Goal: Check status: Check status

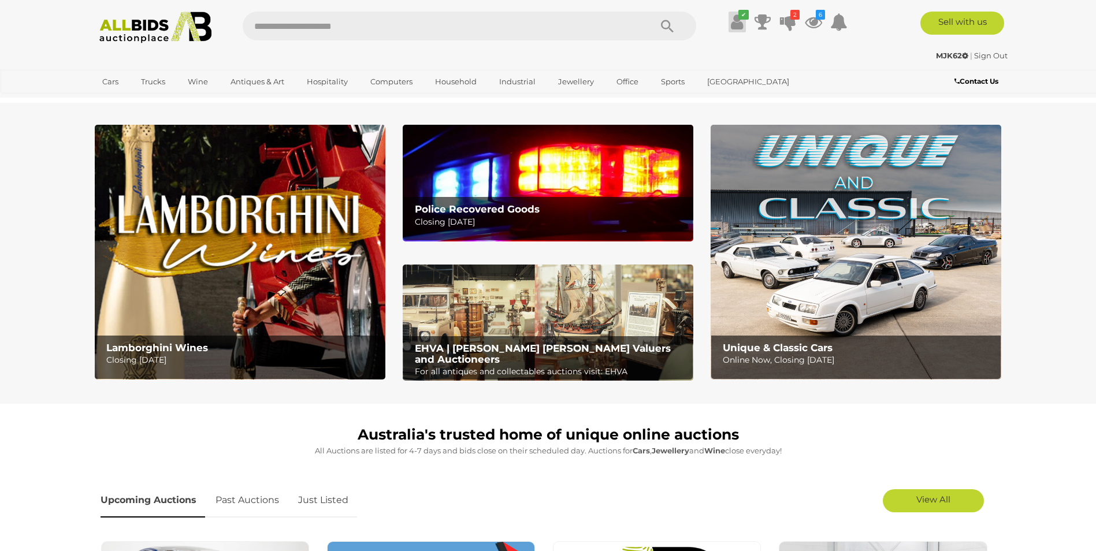
click at [737, 23] on icon at bounding box center [737, 22] width 12 height 21
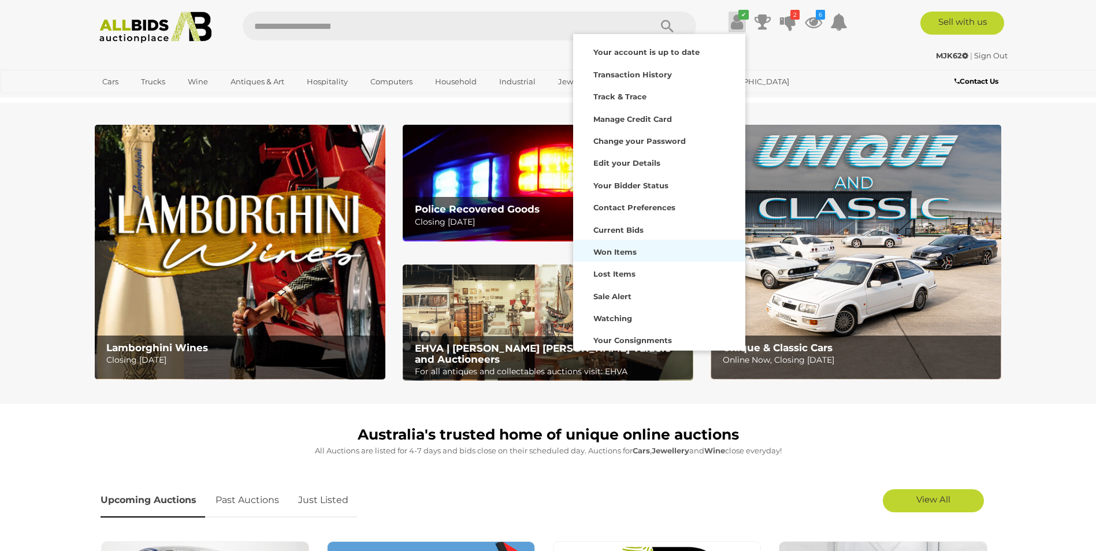
click at [611, 250] on strong "Won Items" at bounding box center [614, 251] width 43 height 9
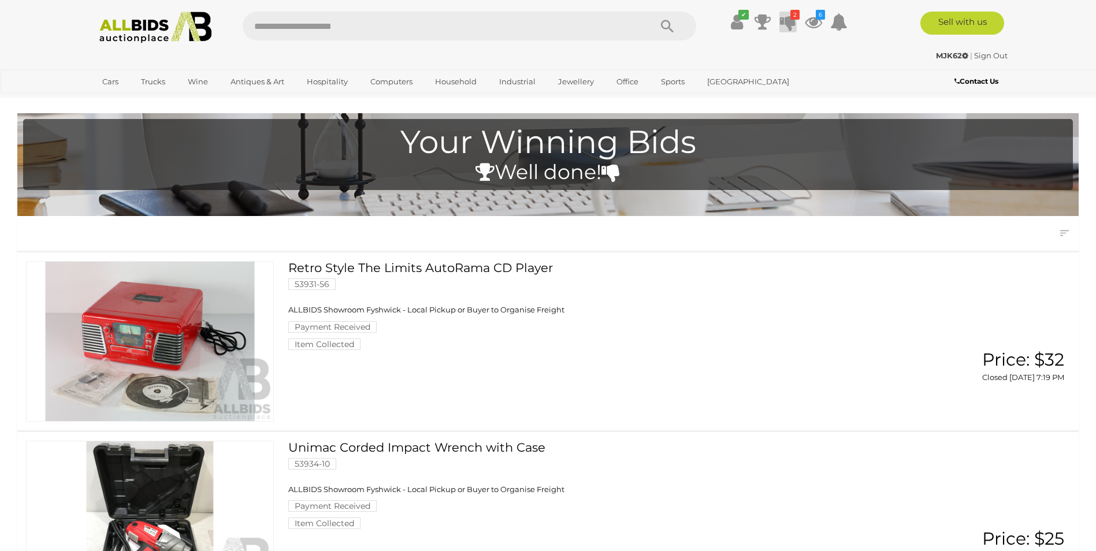
click at [787, 21] on icon at bounding box center [788, 22] width 16 height 21
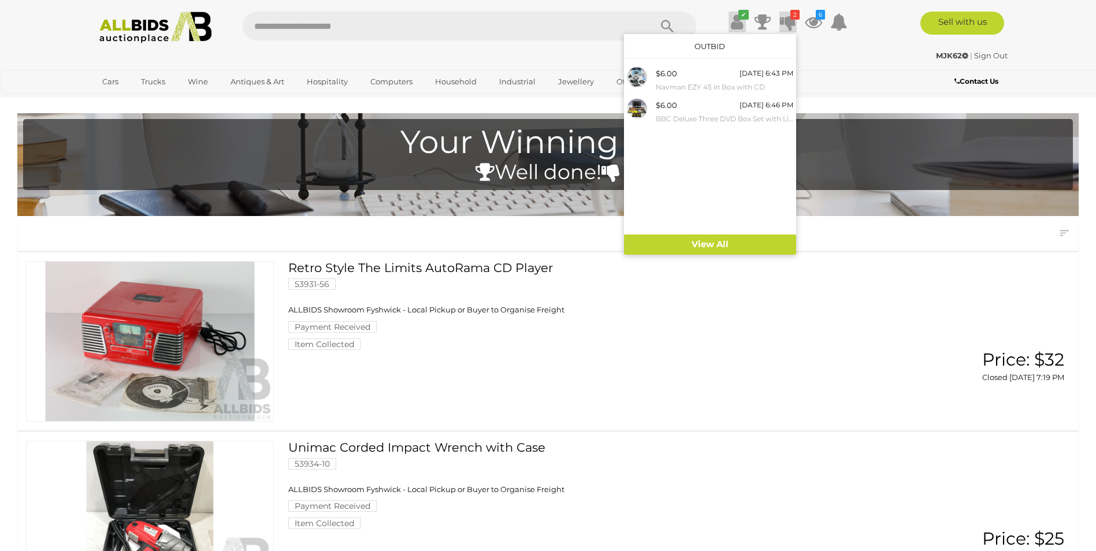
click at [737, 23] on icon at bounding box center [737, 22] width 12 height 21
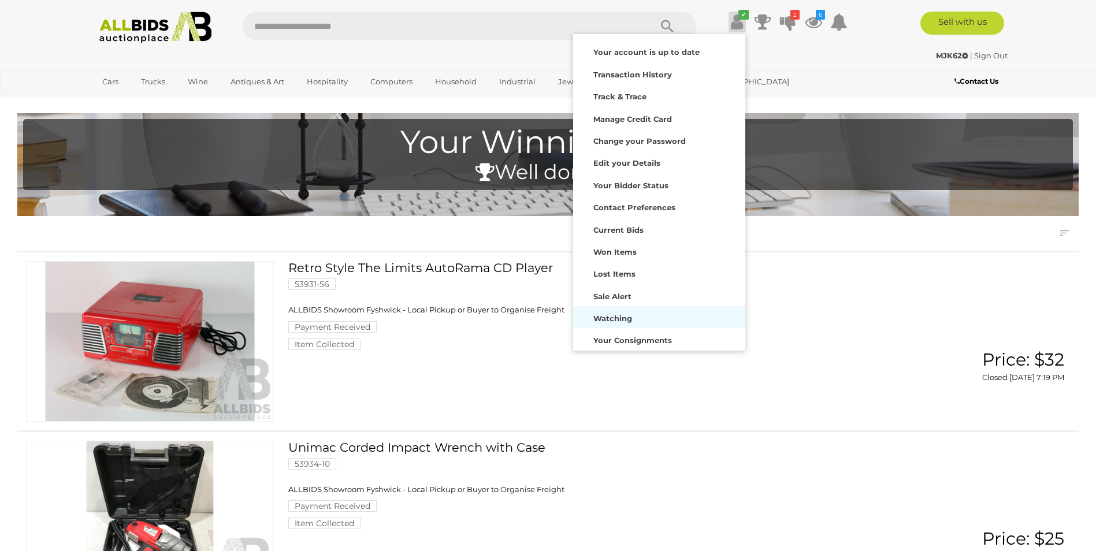
click at [614, 313] on div "Watching" at bounding box center [659, 317] width 166 height 16
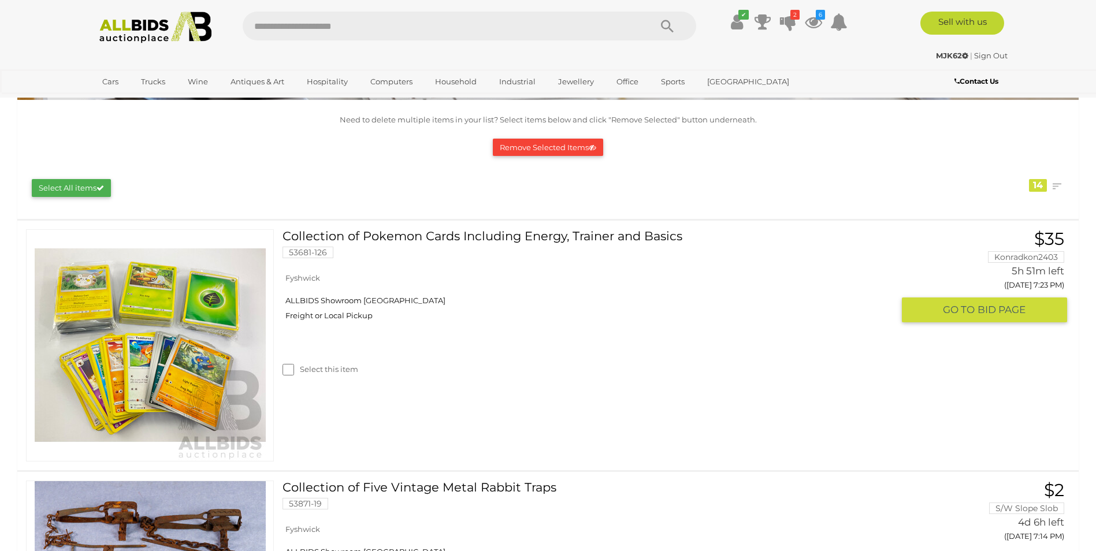
scroll to position [116, 0]
click at [734, 22] on icon at bounding box center [737, 22] width 12 height 21
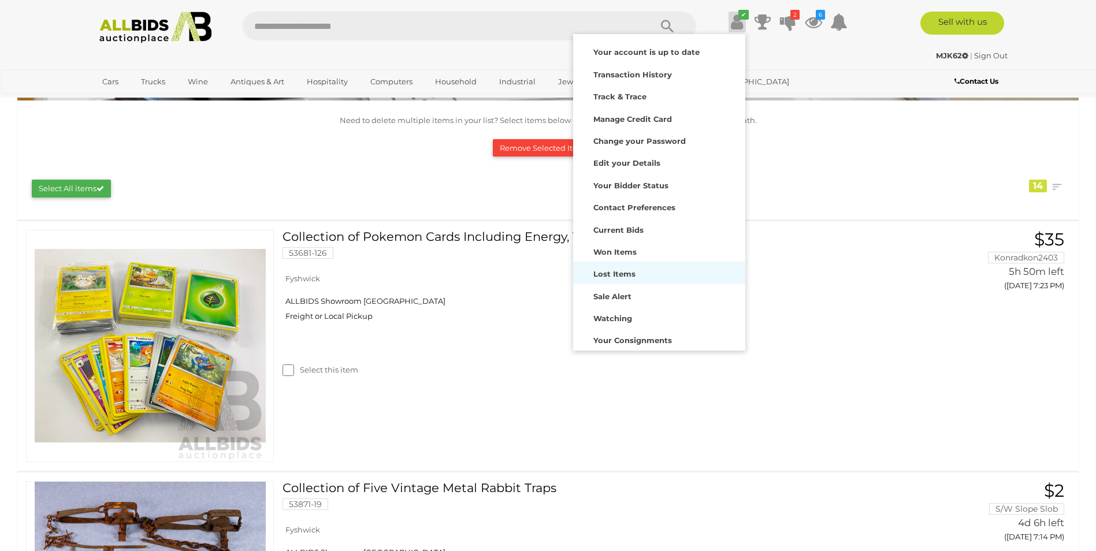
click at [602, 270] on strong "Lost Items" at bounding box center [614, 273] width 42 height 9
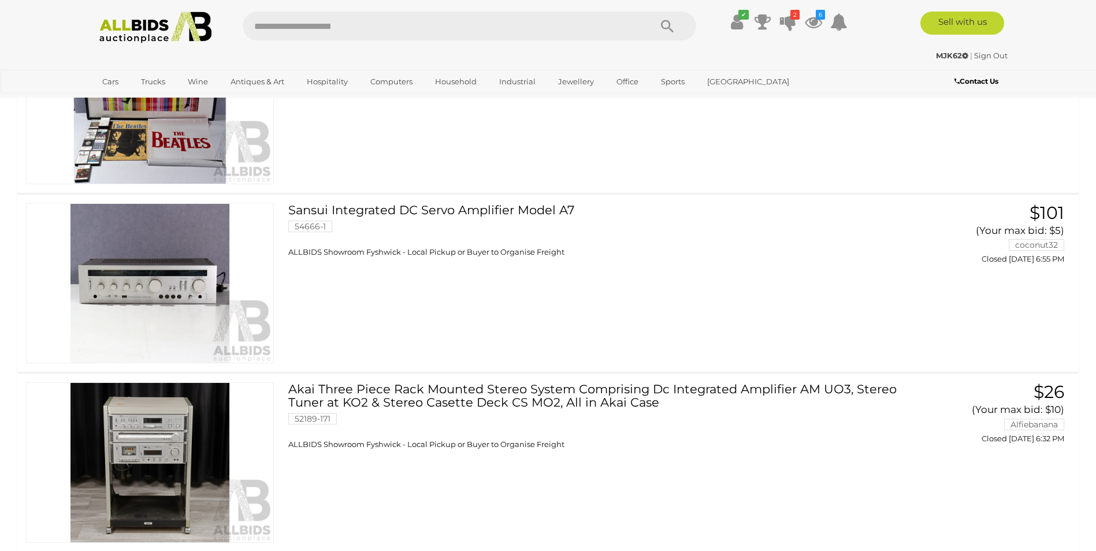
scroll to position [231, 0]
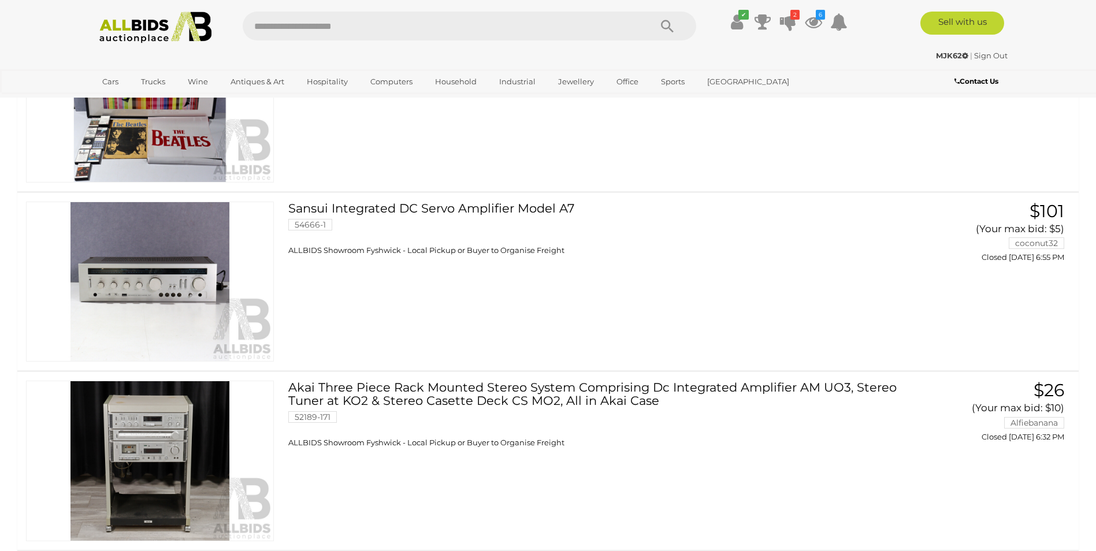
click at [435, 209] on link "Sansui Integrated DC Servo Amplifier Model A7 54666-1 ALLBIDS Showroom Fyshwick…" at bounding box center [595, 229] width 596 height 54
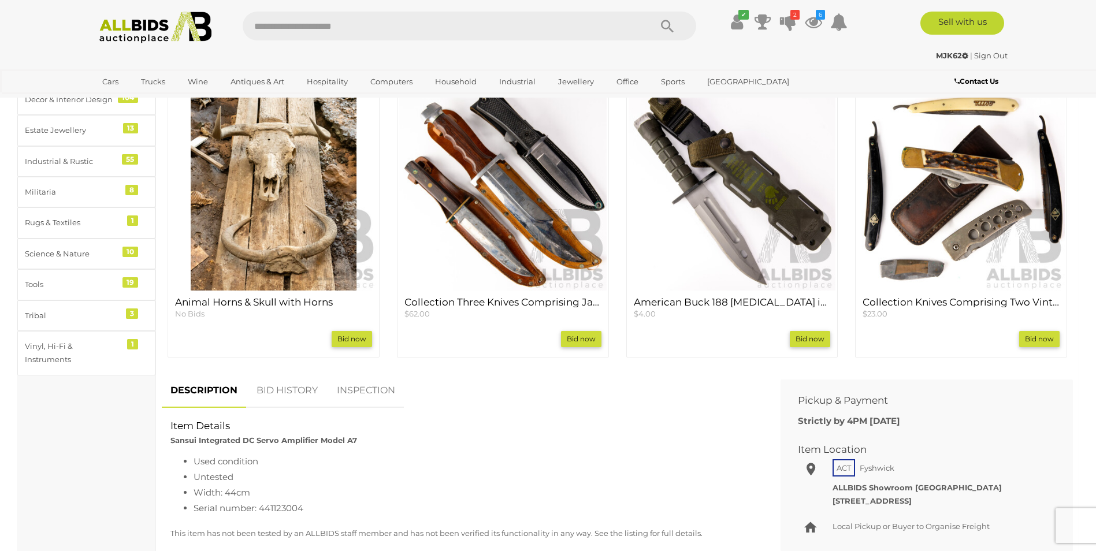
scroll to position [462, 0]
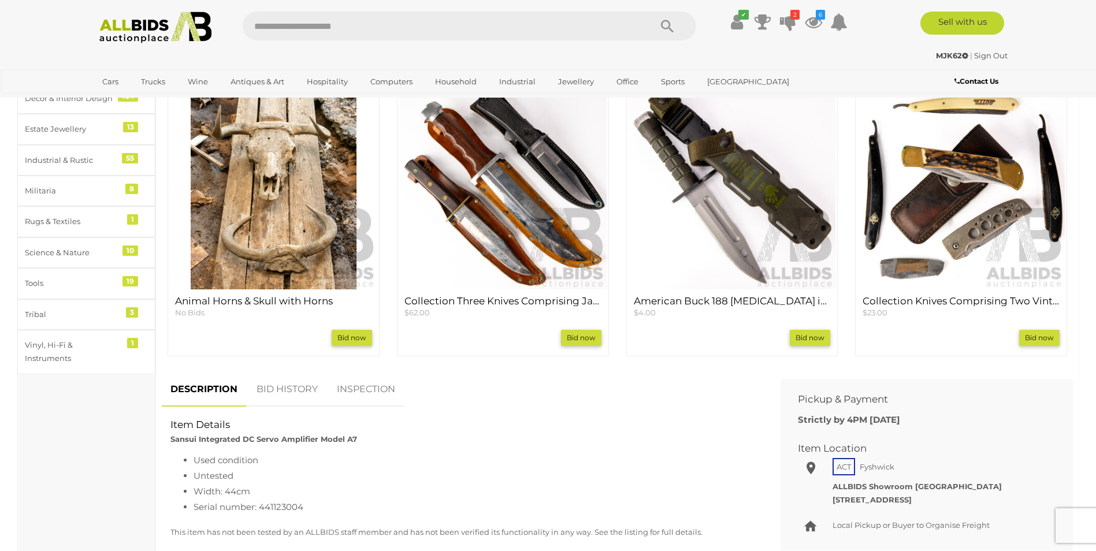
click at [304, 385] on link "BID HISTORY" at bounding box center [287, 390] width 79 height 34
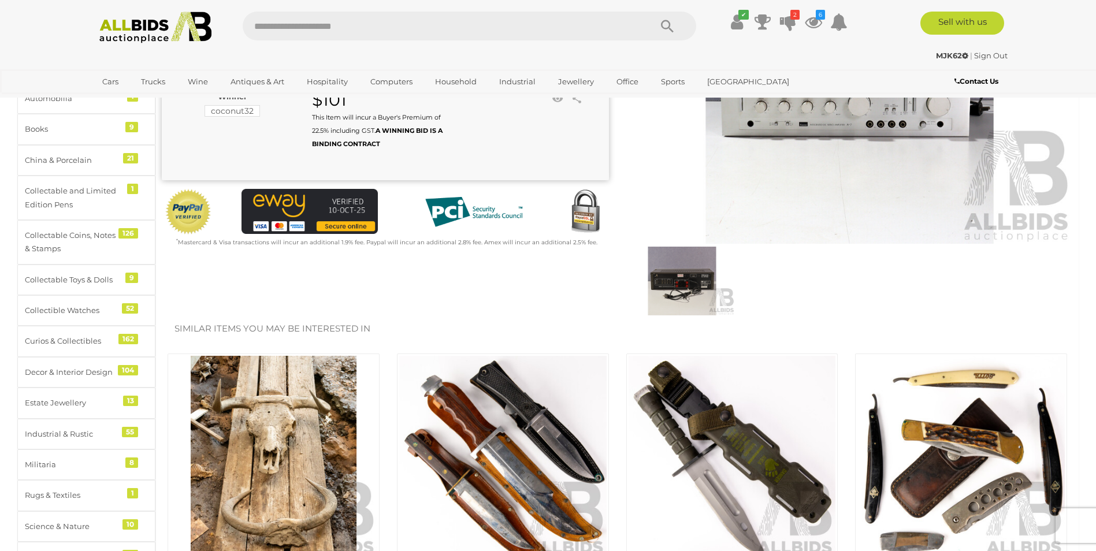
scroll to position [0, 0]
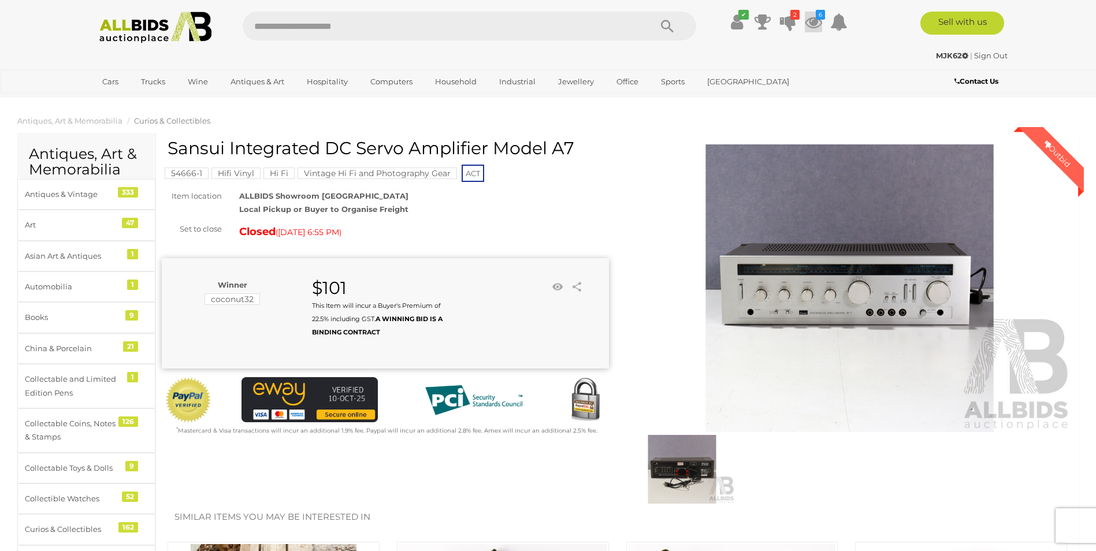
click at [813, 23] on icon at bounding box center [813, 22] width 17 height 21
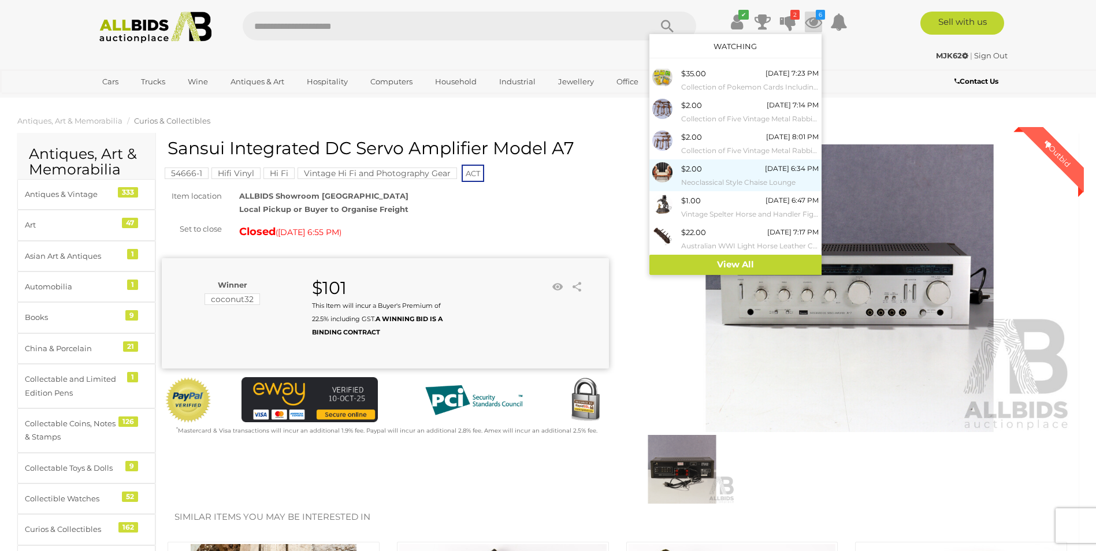
click at [695, 178] on small "Neoclassical Style Chaise Lounge" at bounding box center [750, 182] width 138 height 13
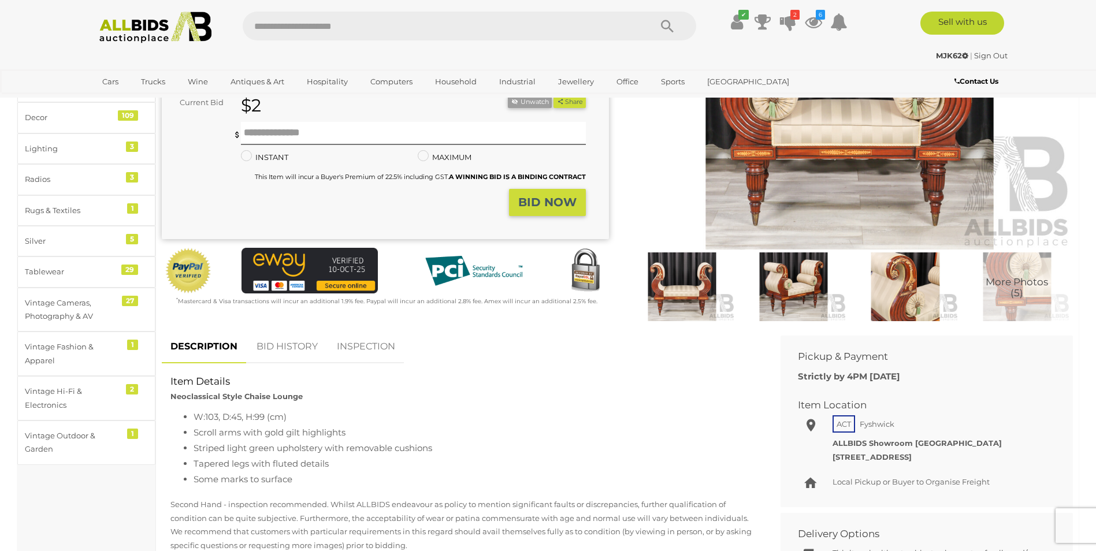
scroll to position [231, 0]
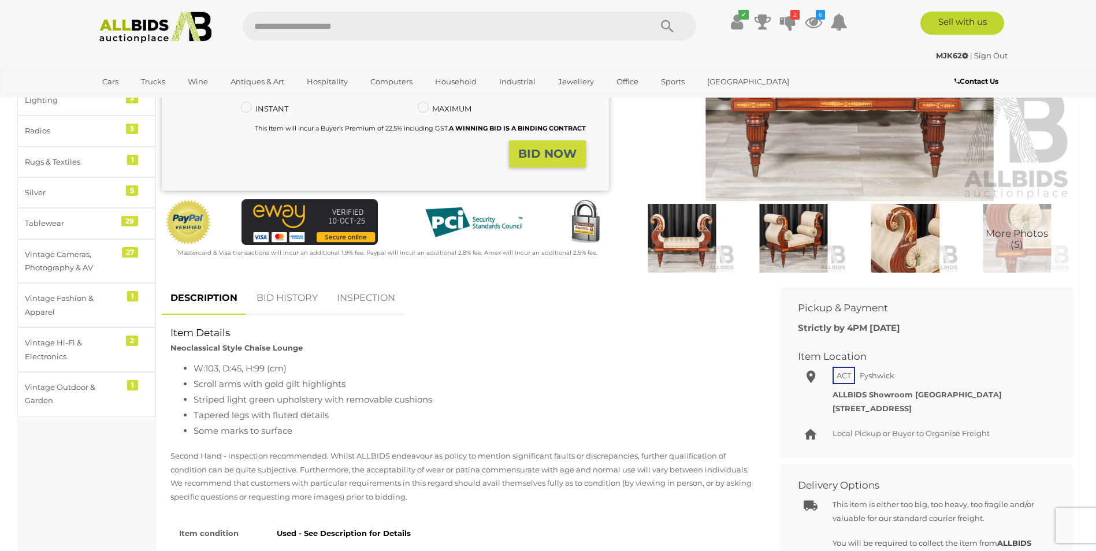
click at [293, 293] on link "BID HISTORY" at bounding box center [287, 298] width 79 height 34
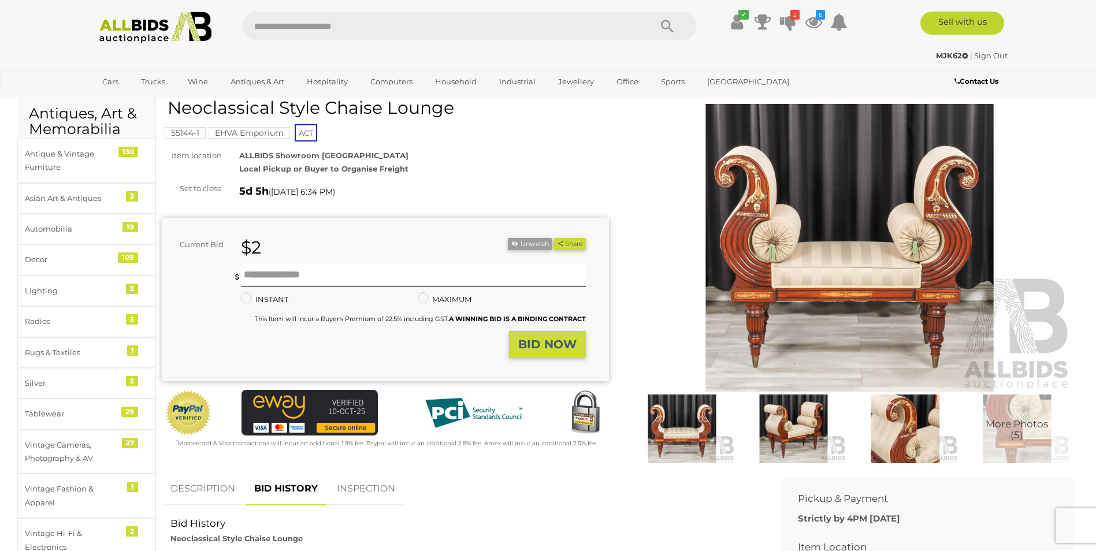
scroll to position [0, 0]
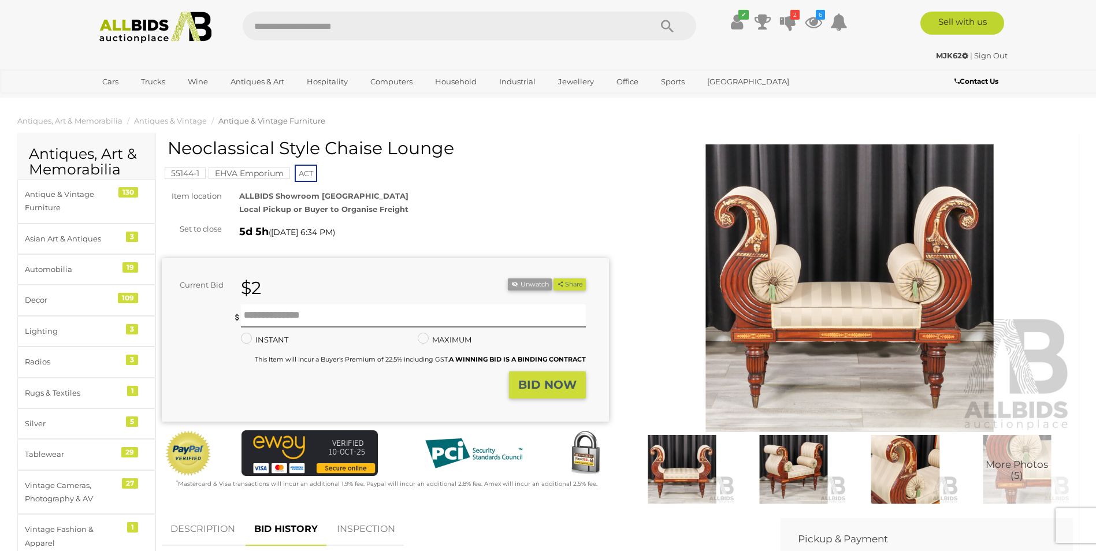
click at [798, 314] on img at bounding box center [849, 288] width 447 height 288
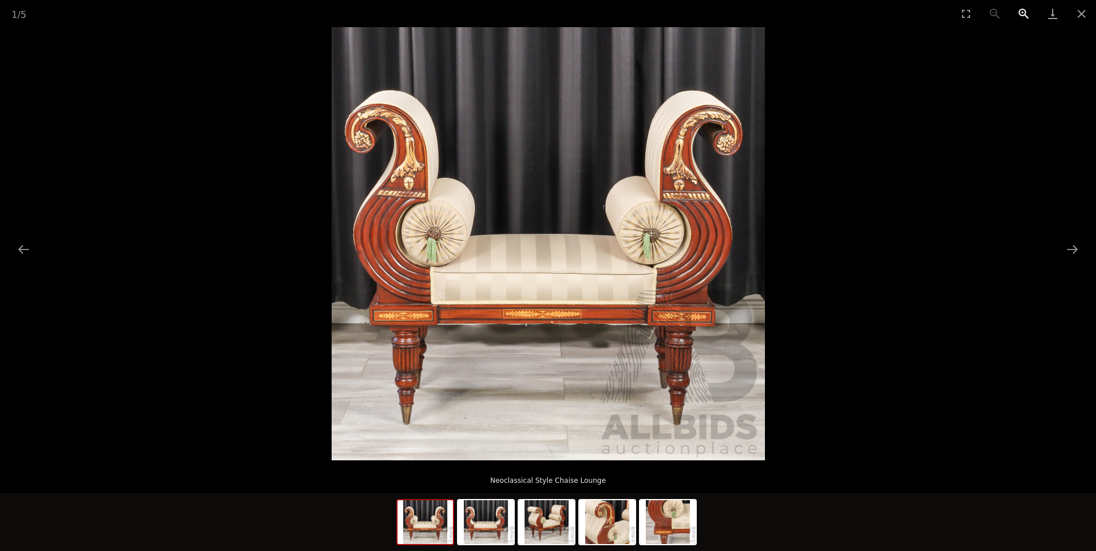
click at [1022, 14] on button "Zoom in" at bounding box center [1023, 13] width 29 height 27
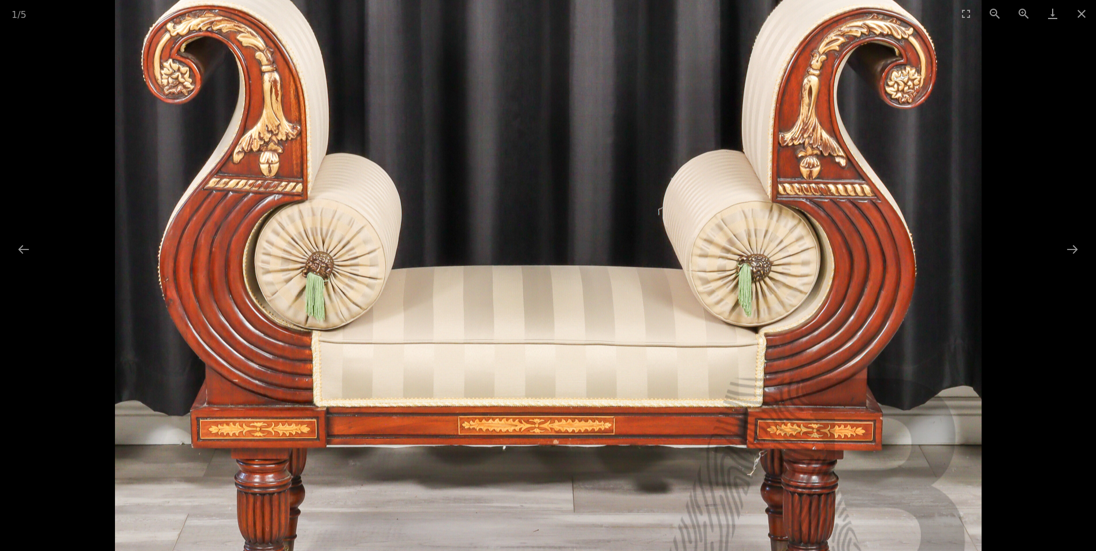
drag, startPoint x: 474, startPoint y: 449, endPoint x: 474, endPoint y: 506, distance: 57.2
click at [474, 506] on img at bounding box center [548, 285] width 867 height 867
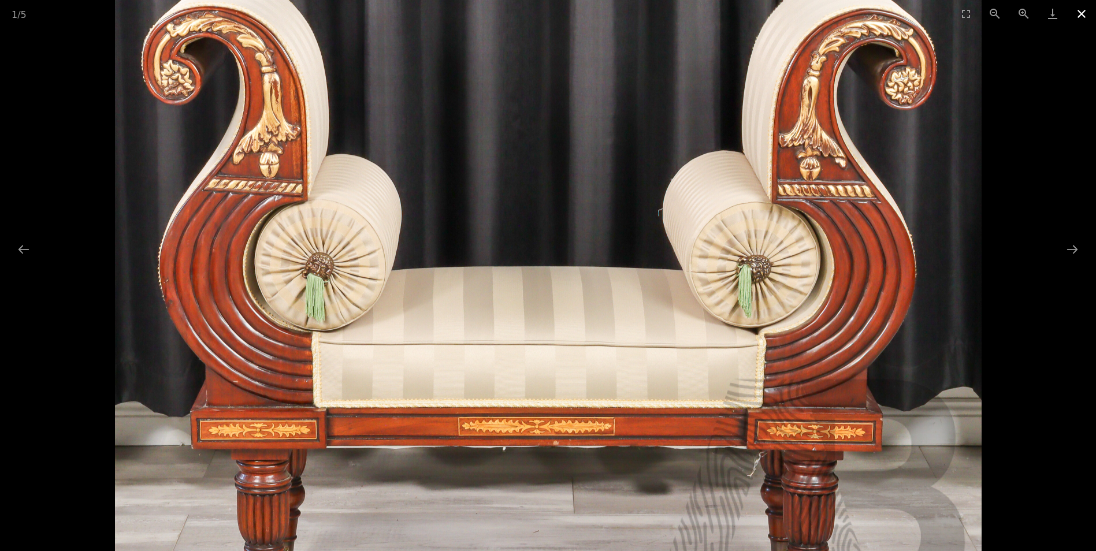
click at [1086, 10] on button "Close gallery" at bounding box center [1081, 13] width 29 height 27
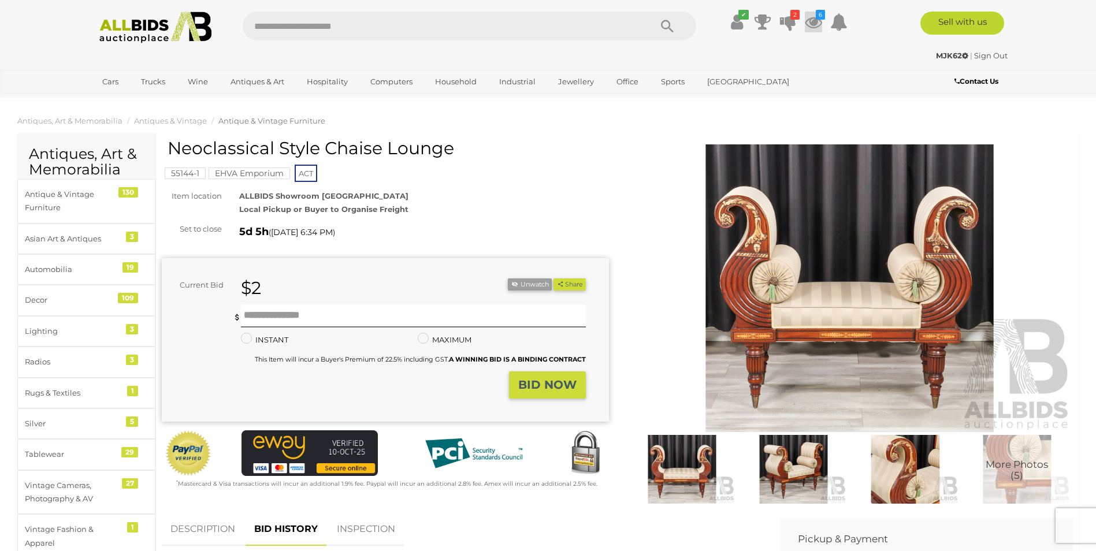
click at [817, 20] on icon at bounding box center [813, 22] width 17 height 21
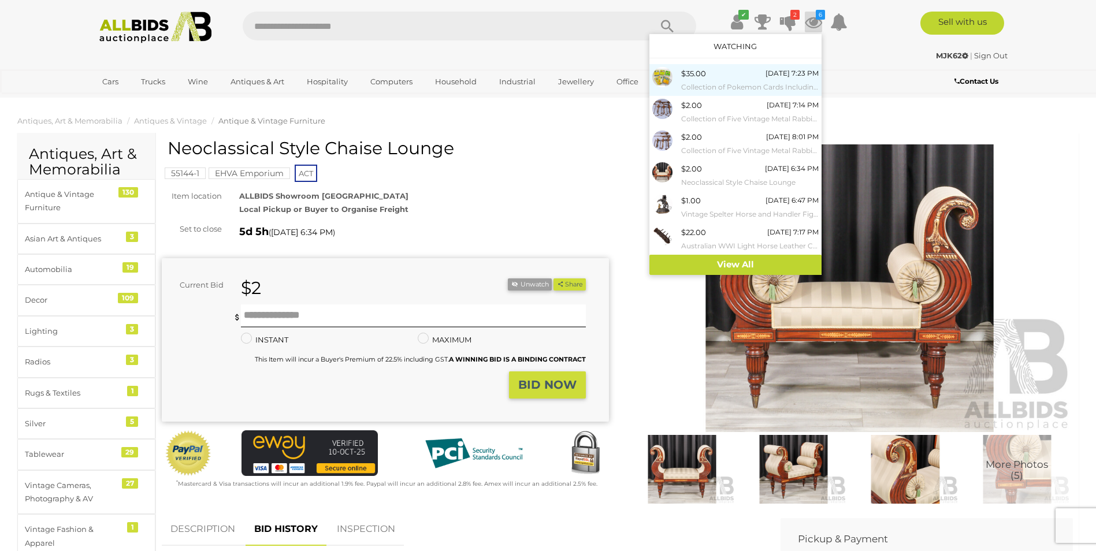
click at [732, 87] on small "Collection of Pokemon Cards Including Energy, Trainer and Basics" at bounding box center [750, 87] width 138 height 13
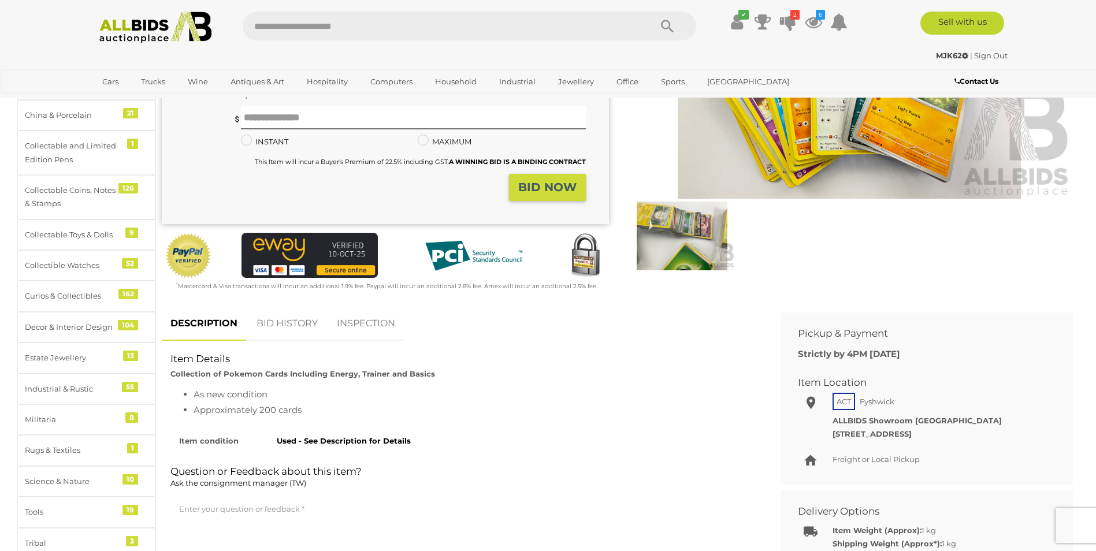
scroll to position [289, 0]
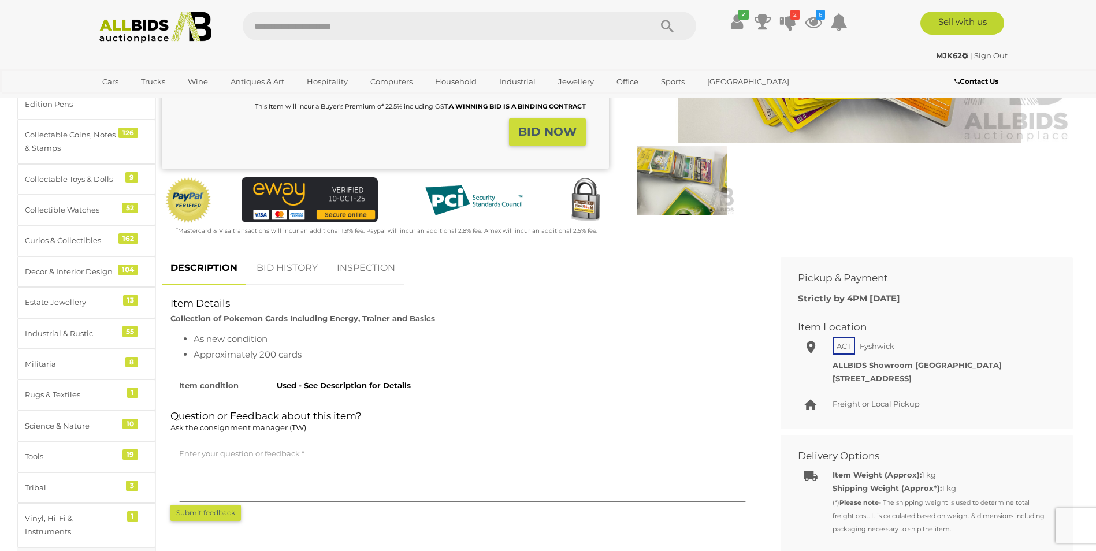
click at [296, 263] on link "BID HISTORY" at bounding box center [287, 268] width 79 height 34
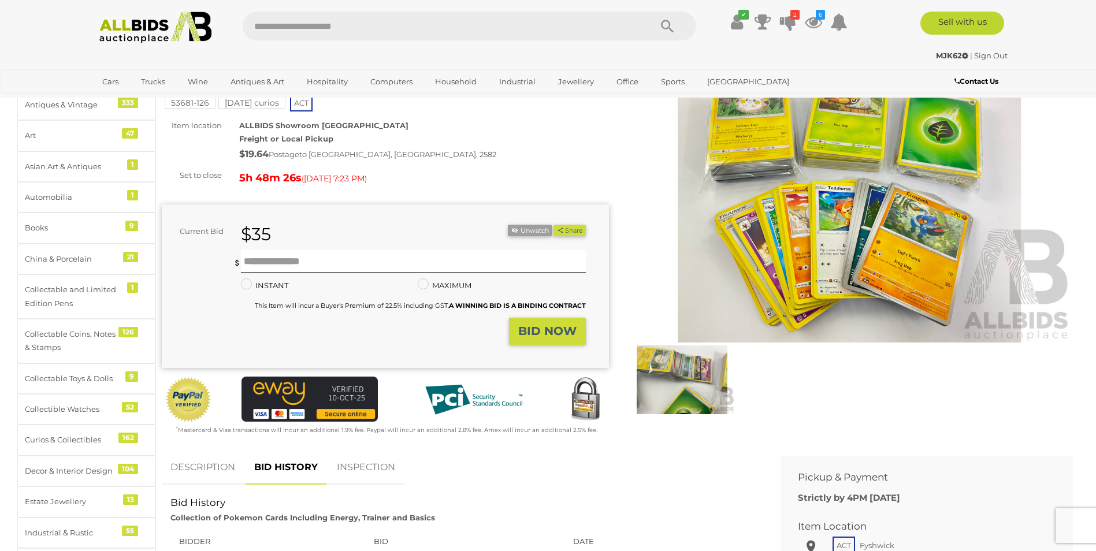
scroll to position [0, 0]
